Goal: Task Accomplishment & Management: Use online tool/utility

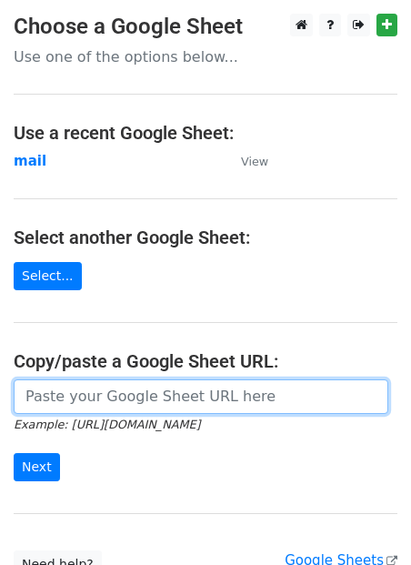
click at [101, 400] on input "url" at bounding box center [201, 396] width 375 height 35
paste input "submissions@edpsy.org.uk nishita.agarwal@healthyjeenasikho.com community@better…"
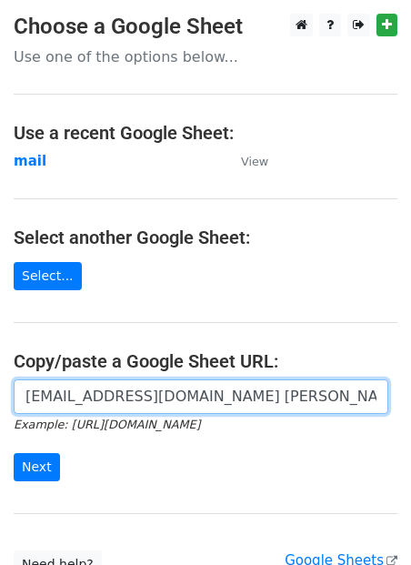
scroll to position [0, 1736]
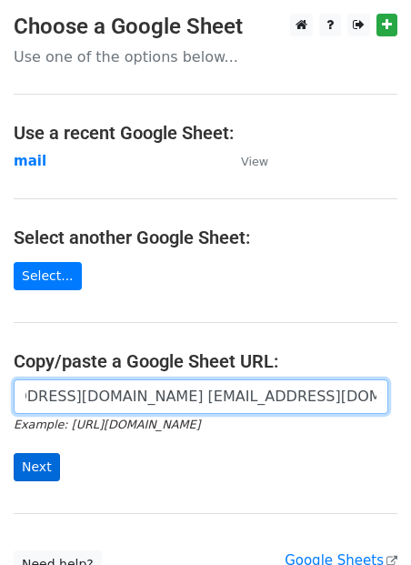
type input "submissions@edpsy.org.uk nishita.agarwal@healthyjeenasikho.com community@better…"
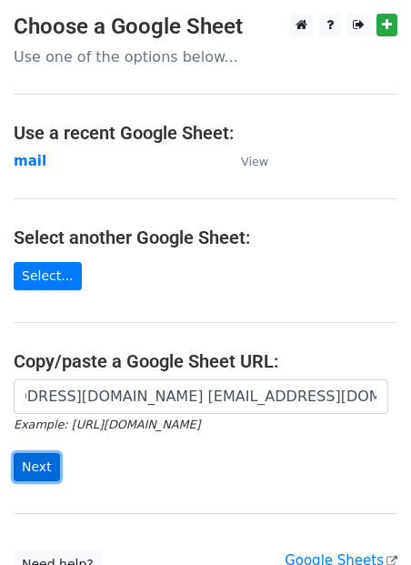
scroll to position [0, 0]
click at [37, 465] on input "Next" at bounding box center [37, 467] width 46 height 28
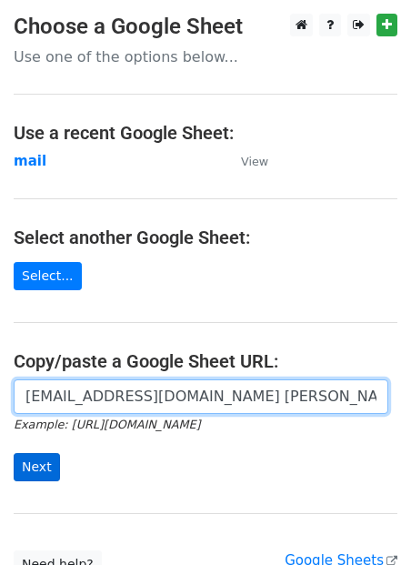
scroll to position [0, 1736]
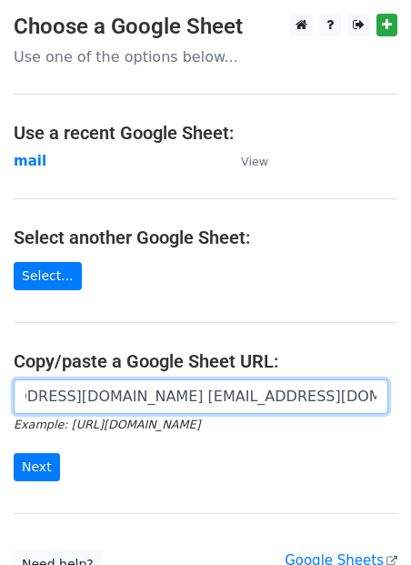
click at [66, 412] on input "submissions@edpsy.org.uk nishita.agarwal@healthyjeenasikho.com community@better…" at bounding box center [201, 396] width 375 height 35
click at [72, 400] on input "submissions@edpsy.org.uk nishita.agarwal@healthyjeenasikho.com community@better…" at bounding box center [201, 396] width 375 height 35
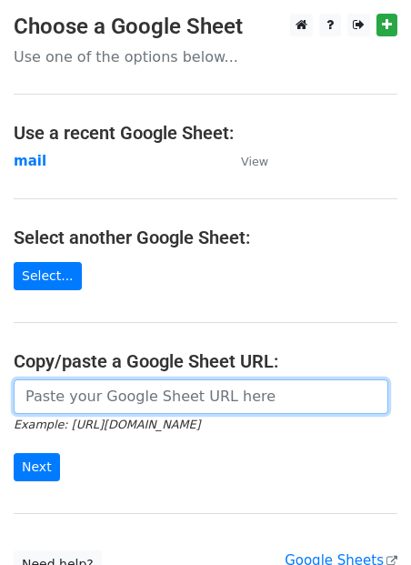
scroll to position [0, 0]
click at [76, 400] on input "url" at bounding box center [201, 396] width 375 height 35
paste input "https://docs.google.com/spreadsheets/d/1jLHnsz--_ZfDqRg_OH2xrkmhbGZ3izLOtmH_H2J…"
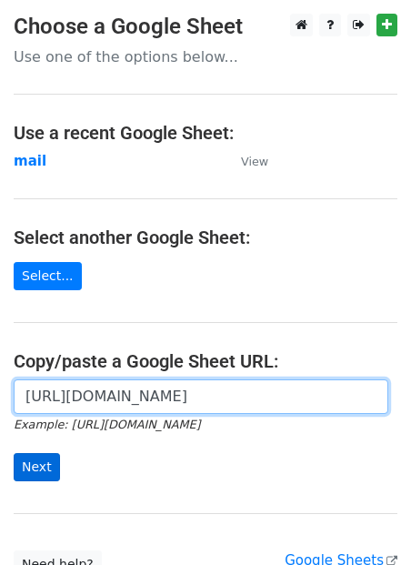
type input "https://docs.google.com/spreadsheets/d/1jLHnsz--_ZfDqRg_OH2xrkmhbGZ3izLOtmH_H2J…"
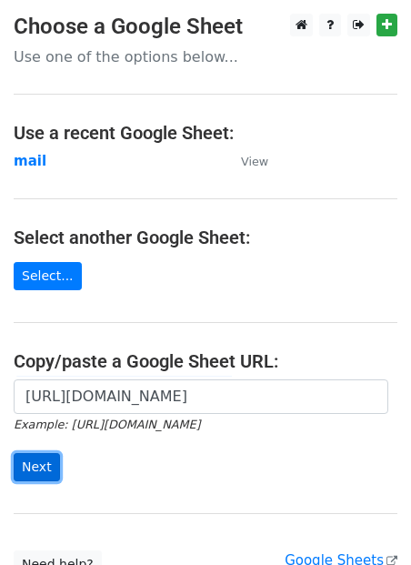
scroll to position [0, 0]
click at [46, 461] on input "Next" at bounding box center [37, 467] width 46 height 28
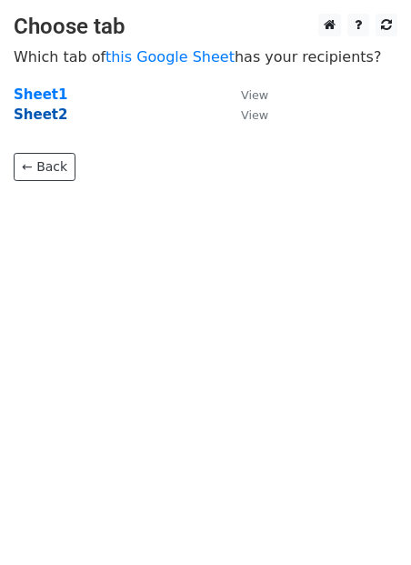
click at [60, 116] on strong "Sheet2" at bounding box center [41, 114] width 54 height 16
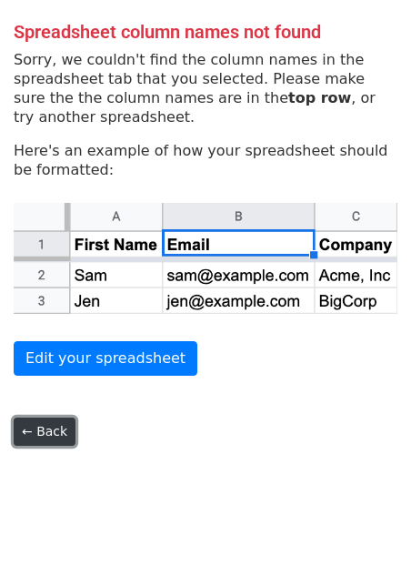
click at [56, 429] on link "← Back" at bounding box center [45, 432] width 62 height 28
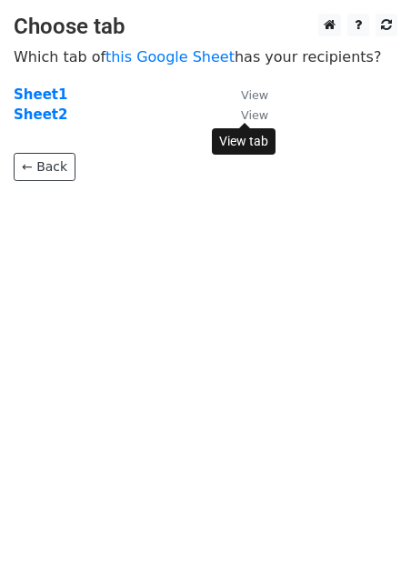
click at [253, 111] on small "View" at bounding box center [254, 115] width 27 height 14
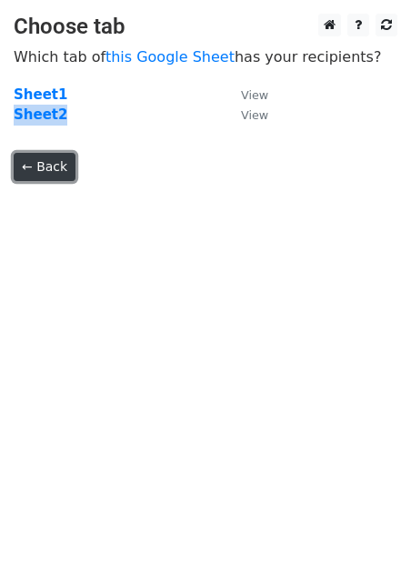
click at [53, 173] on link "← Back" at bounding box center [45, 167] width 62 height 28
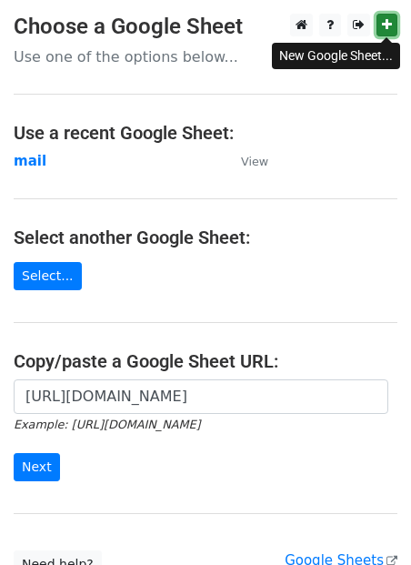
click at [390, 26] on icon at bounding box center [387, 24] width 10 height 13
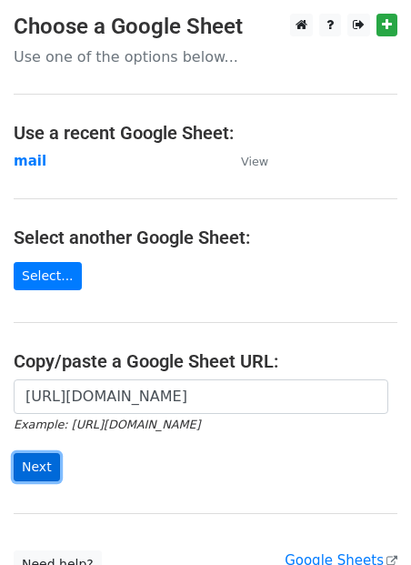
click at [36, 456] on input "Next" at bounding box center [37, 467] width 46 height 28
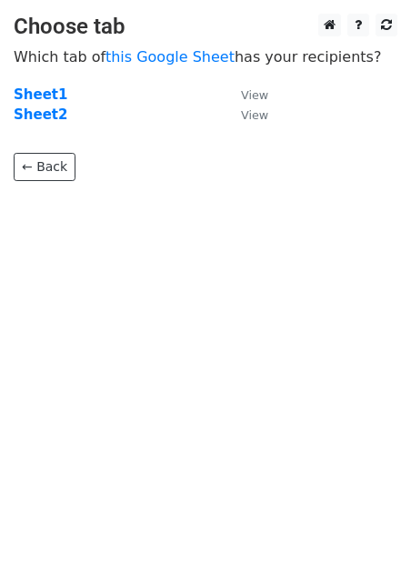
click at [47, 103] on td "Sheet1" at bounding box center [118, 95] width 209 height 21
click at [47, 100] on strong "Sheet1" at bounding box center [41, 94] width 54 height 16
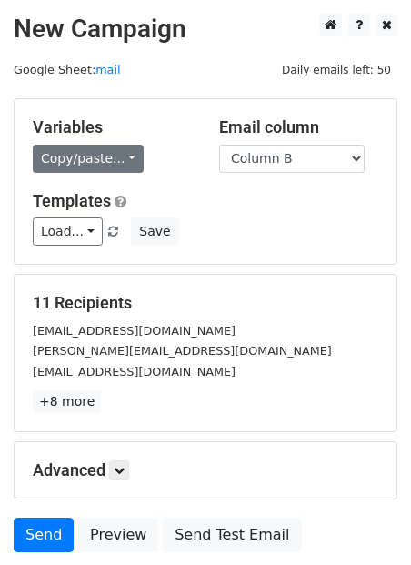
click at [102, 159] on link "Copy/paste..." at bounding box center [88, 159] width 111 height 28
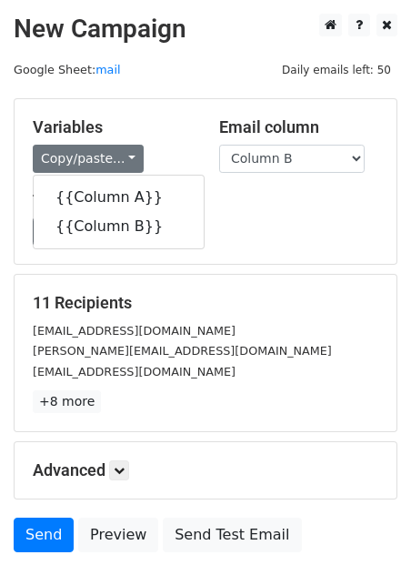
click at [258, 224] on div "Load... Guest Post Save" at bounding box center [205, 232] width 373 height 28
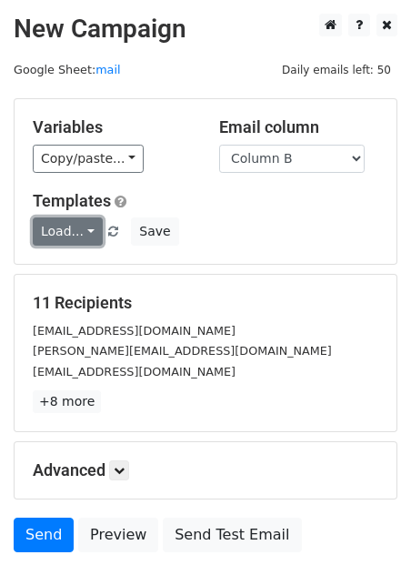
click at [75, 229] on link "Load..." at bounding box center [68, 232] width 70 height 28
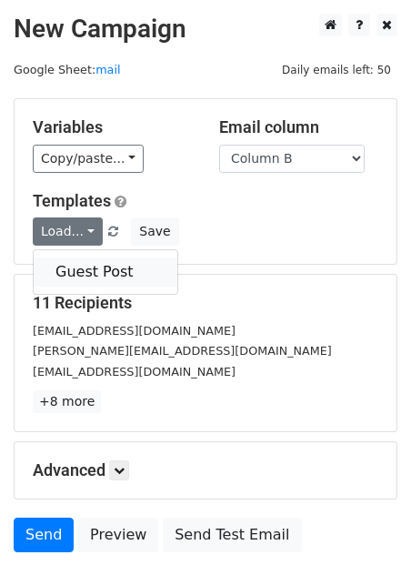
click at [105, 273] on link "Guest Post" at bounding box center [106, 272] width 144 height 29
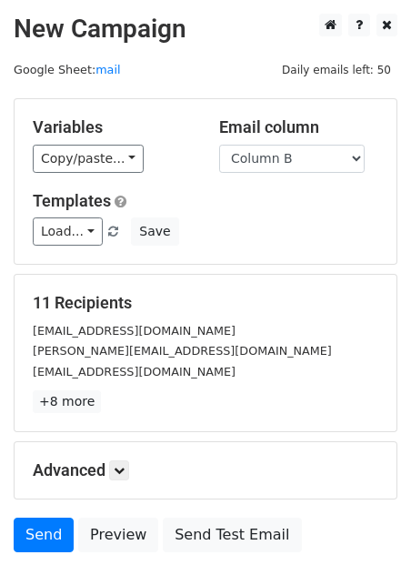
click at [147, 35] on h2 "New Campaign" at bounding box center [206, 29] width 384 height 31
click at [104, 68] on link "mail" at bounding box center [108, 70] width 25 height 14
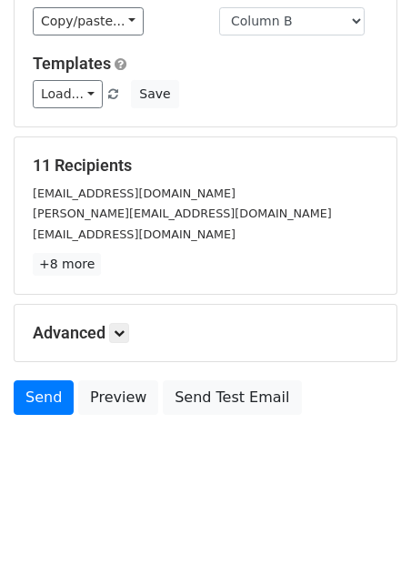
scroll to position [142, 0]
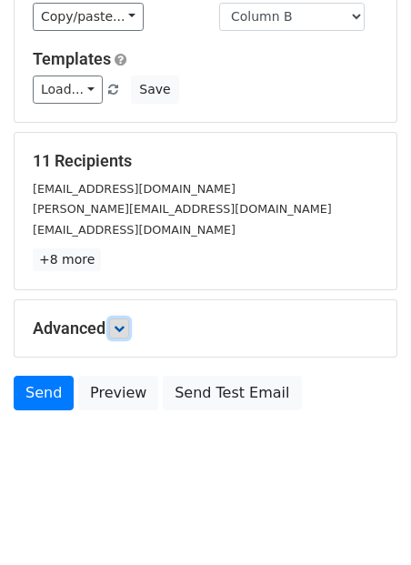
click at [119, 332] on icon at bounding box center [119, 328] width 11 height 11
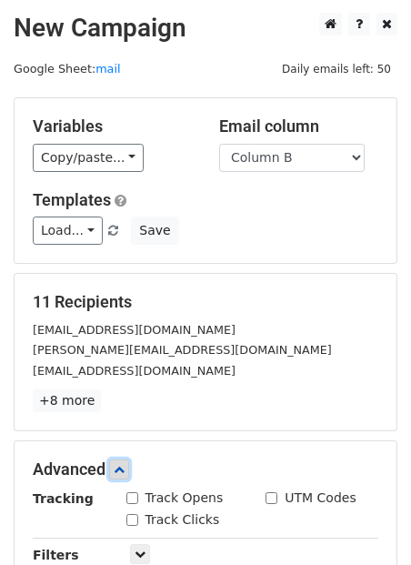
scroll to position [0, 0]
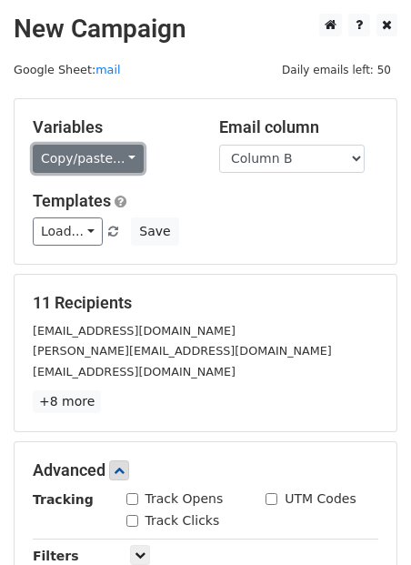
click at [111, 157] on link "Copy/paste..." at bounding box center [88, 159] width 111 height 28
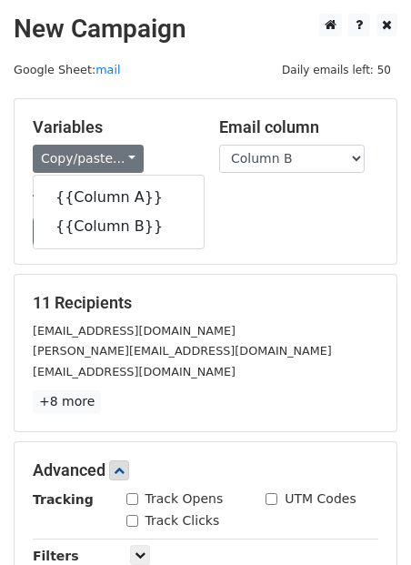
click at [218, 209] on h5 "Templates" at bounding box center [206, 201] width 346 height 20
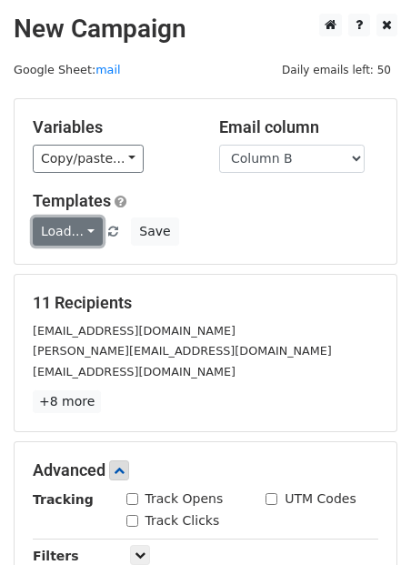
click at [90, 234] on link "Load..." at bounding box center [68, 232] width 70 height 28
click at [199, 239] on div "Load... Guest Post Save" at bounding box center [205, 232] width 373 height 28
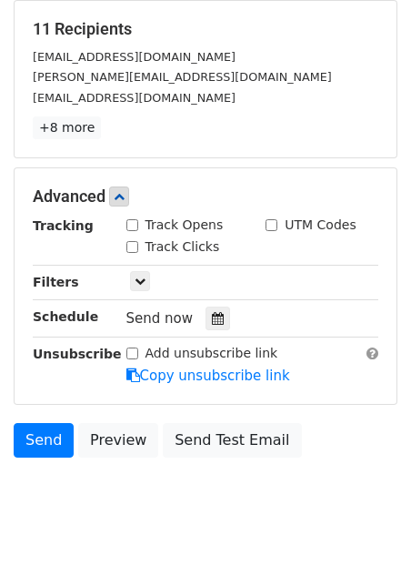
scroll to position [320, 0]
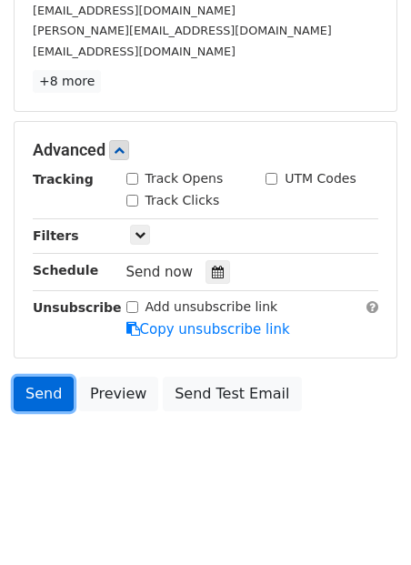
click at [46, 400] on link "Send" at bounding box center [44, 394] width 60 height 35
